Goal: Task Accomplishment & Management: Manage account settings

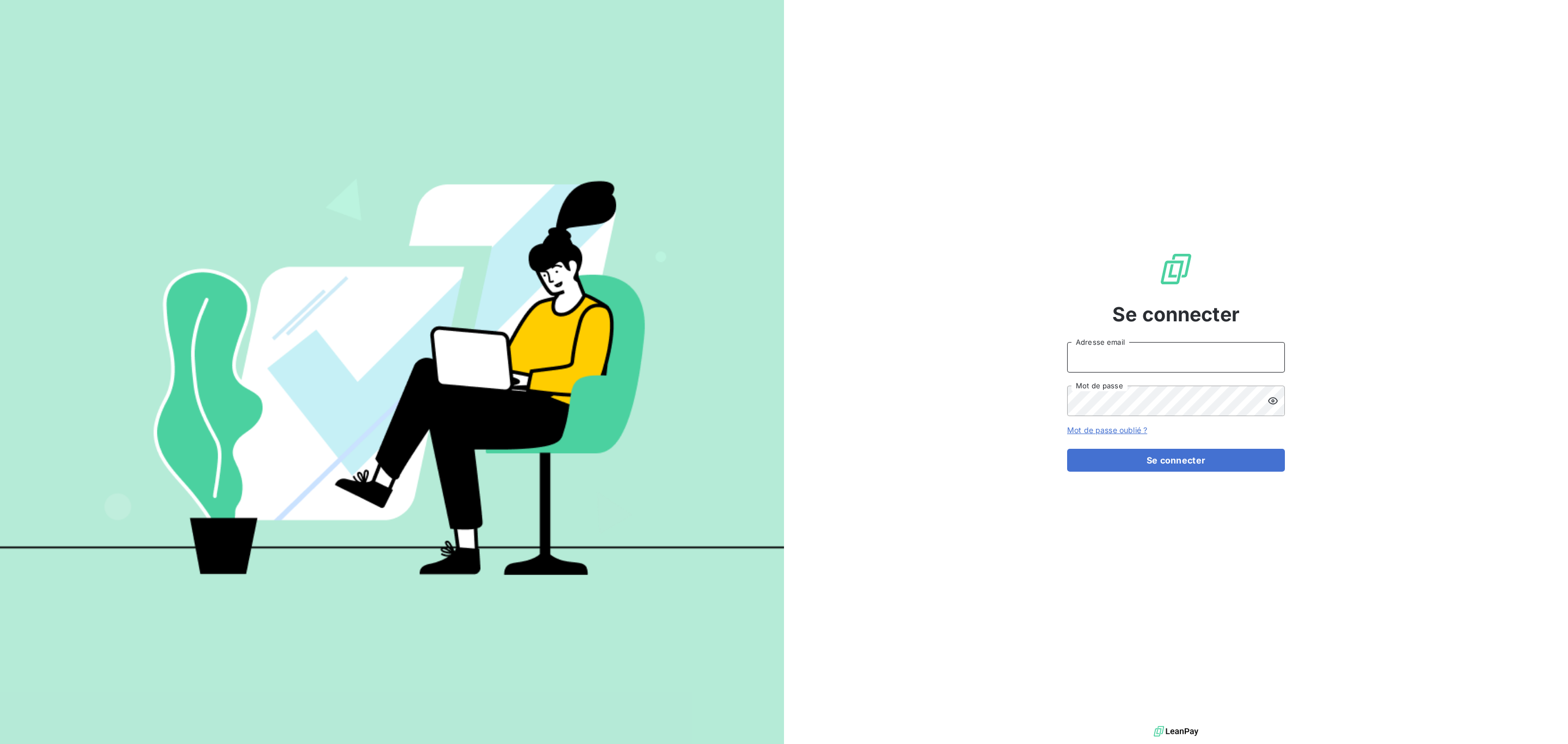
click at [1087, 356] on input "Adresse email" at bounding box center [1177, 357] width 218 height 30
type input "[EMAIL_ADDRESS][DOMAIN_NAME]"
click at [1135, 420] on form "[EMAIL_ADDRESS][DOMAIN_NAME] Adresse email Mot de passe Mot de passe oublié ? S…" at bounding box center [1177, 407] width 218 height 130
click at [1068, 449] on button "Se connecter" at bounding box center [1177, 460] width 218 height 23
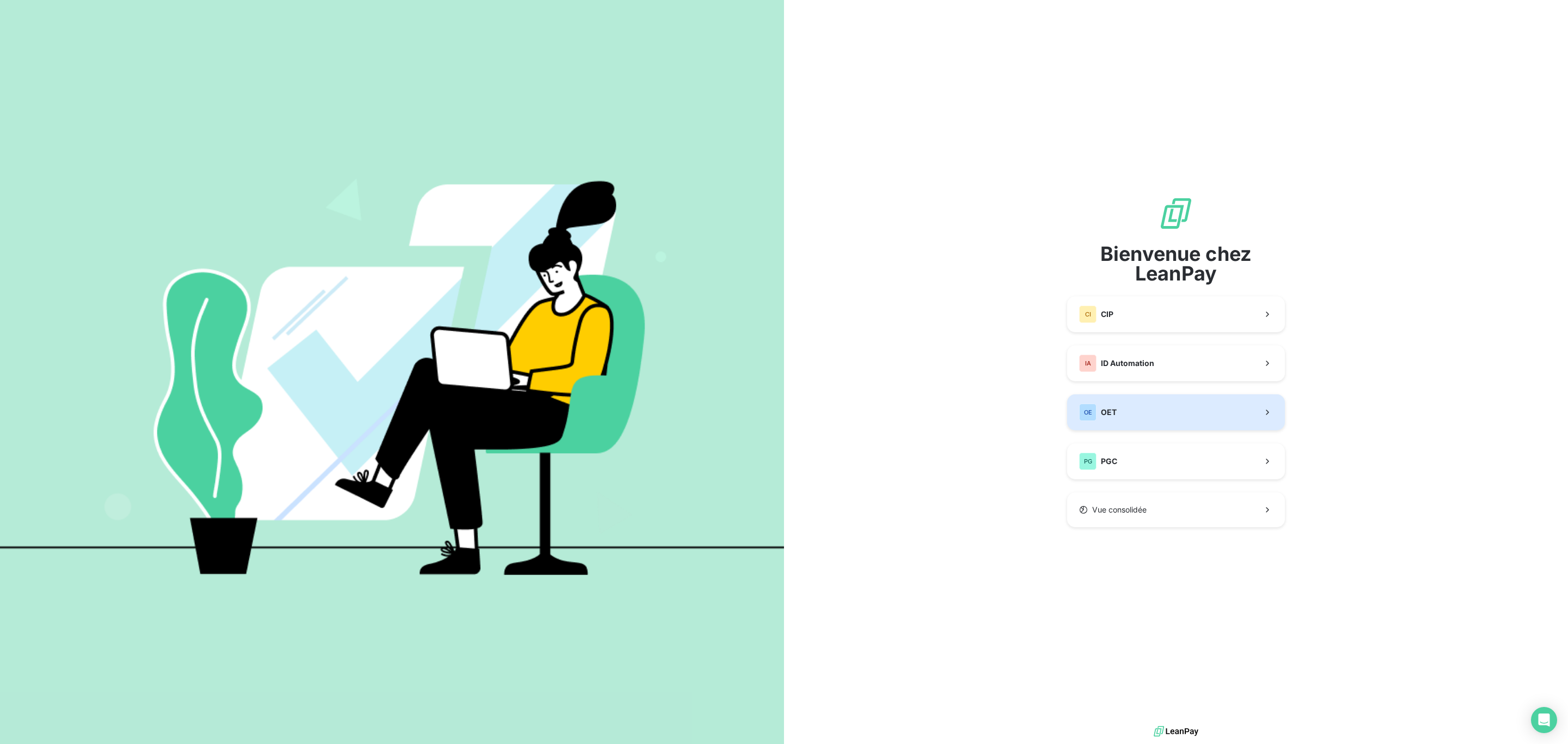
click at [1131, 415] on button "OE OET" at bounding box center [1177, 412] width 218 height 36
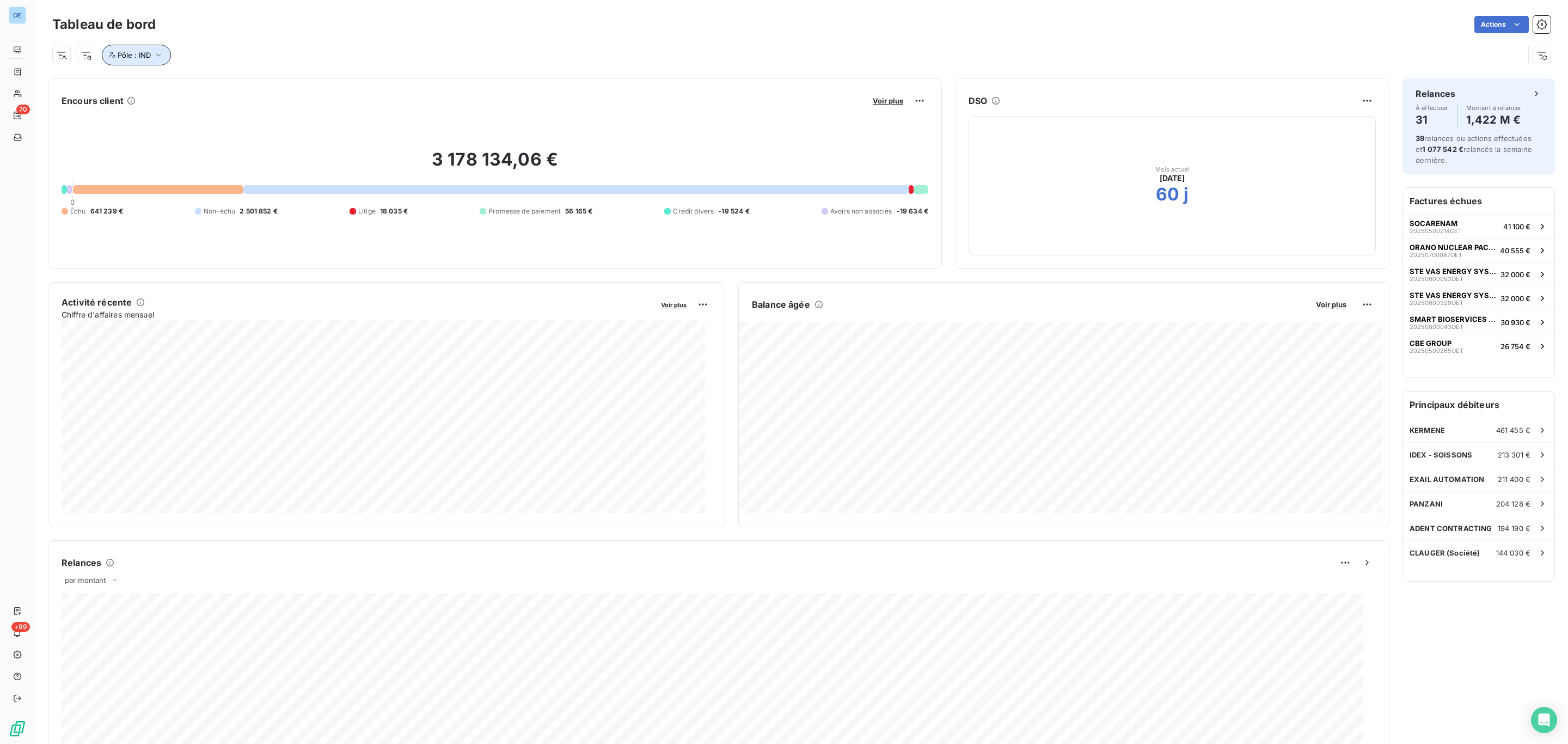
click at [158, 56] on icon "button" at bounding box center [158, 55] width 11 height 11
click at [363, 88] on icon at bounding box center [362, 84] width 11 height 11
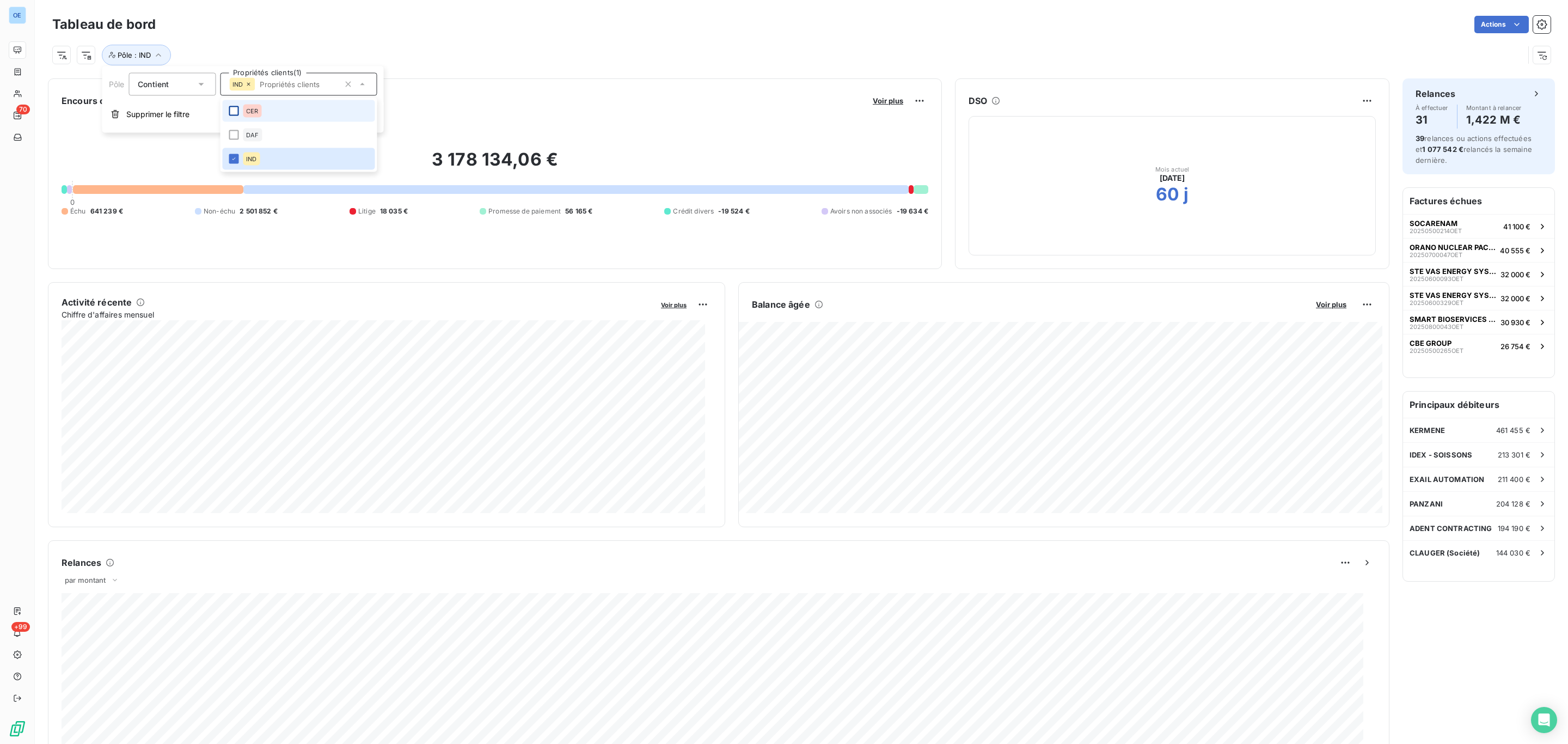
click at [228, 113] on div at bounding box center [233, 111] width 10 height 10
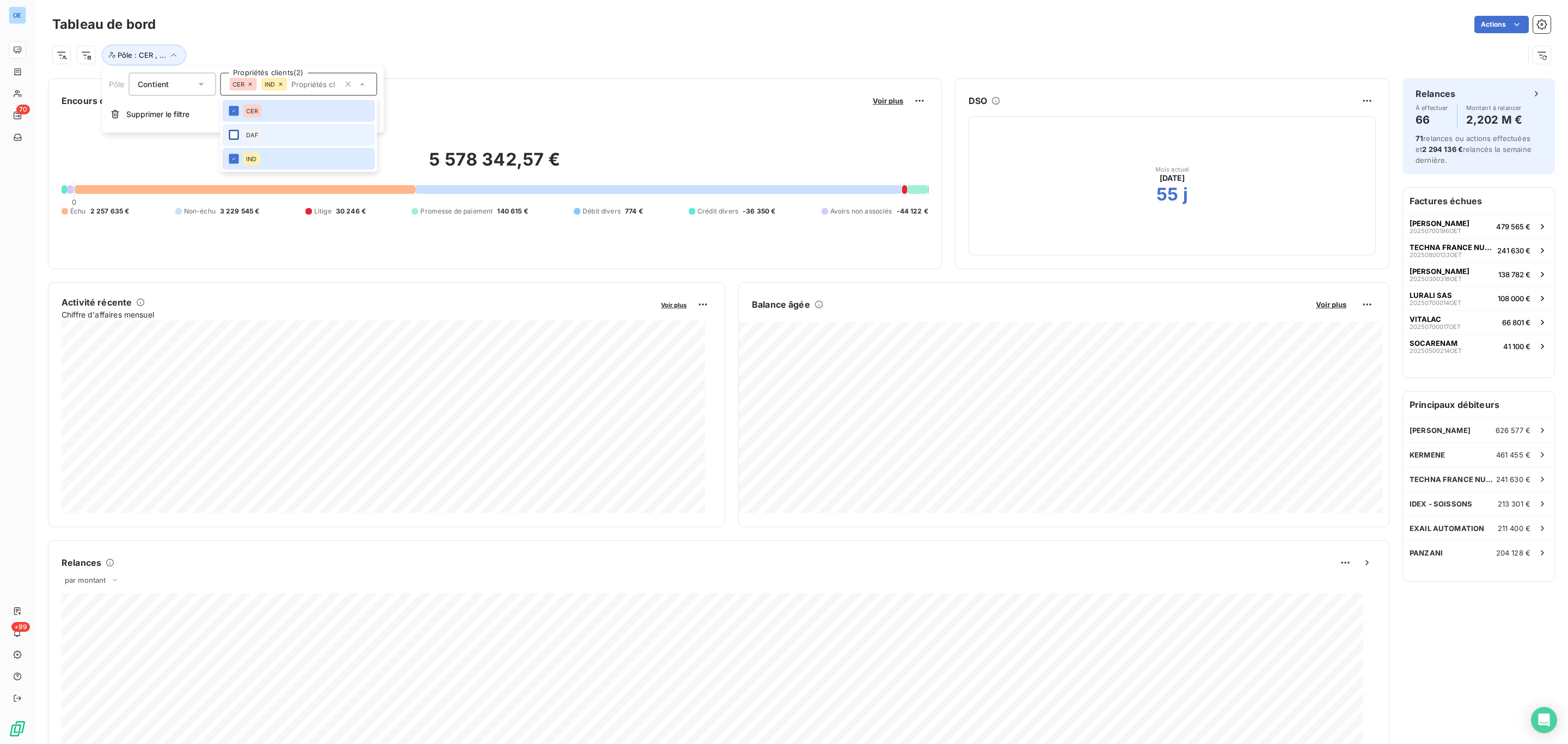
click at [234, 132] on div at bounding box center [233, 135] width 10 height 10
click at [467, 37] on div "Pôle : CER , ..." at bounding box center [802, 50] width 1499 height 29
